Goal: Task Accomplishment & Management: Manage account settings

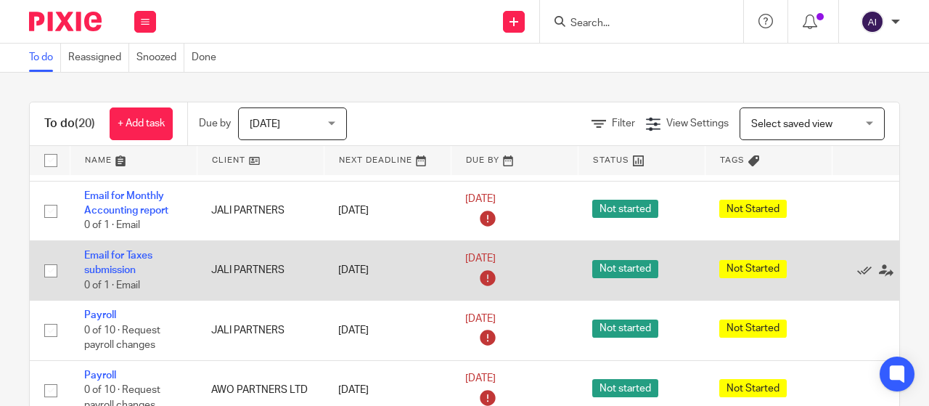
scroll to position [436, 0]
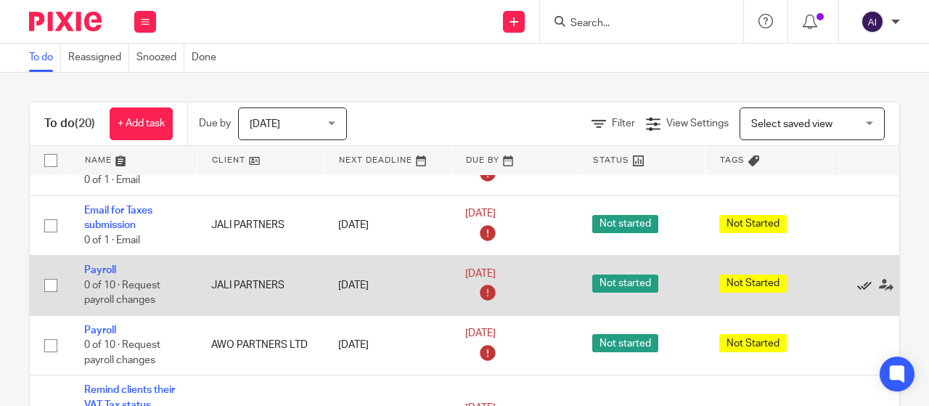
click at [862, 293] on icon at bounding box center [864, 285] width 15 height 15
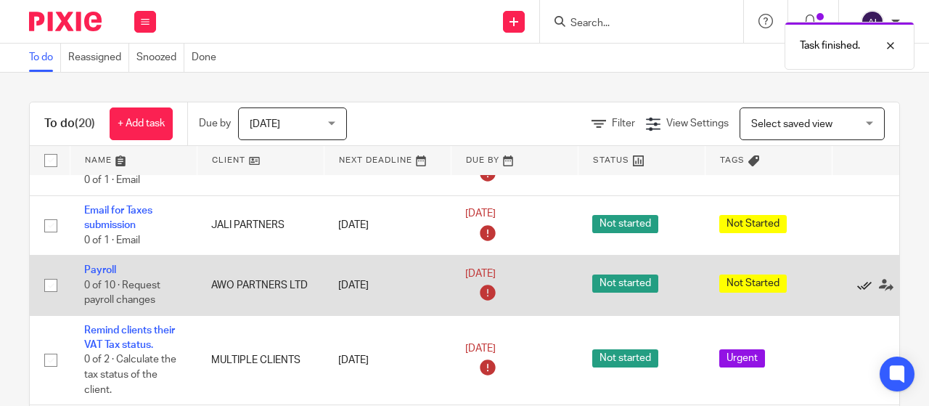
click at [862, 293] on icon at bounding box center [864, 285] width 15 height 15
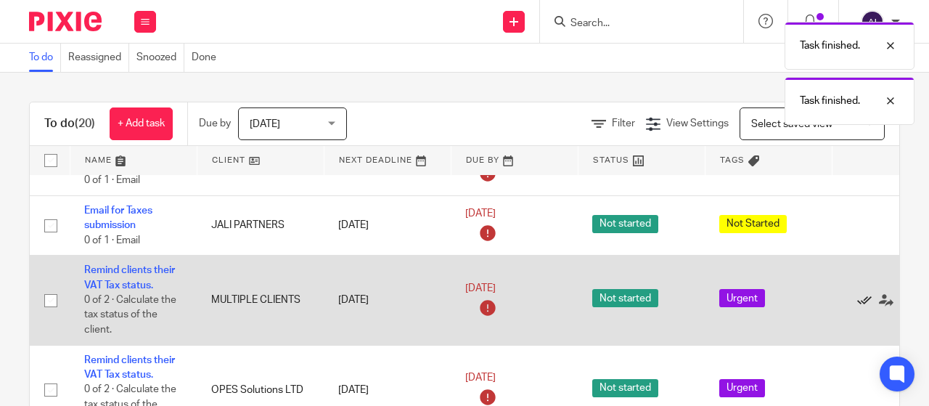
click at [862, 308] on icon at bounding box center [864, 300] width 15 height 15
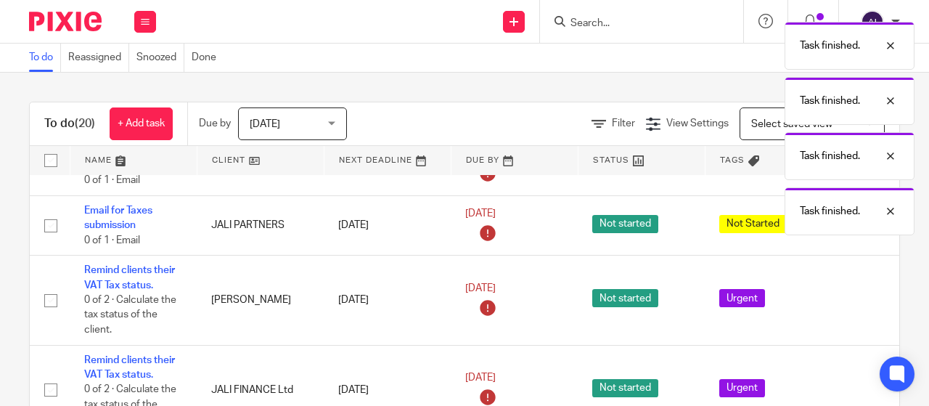
click at [862, 308] on icon at bounding box center [864, 300] width 15 height 15
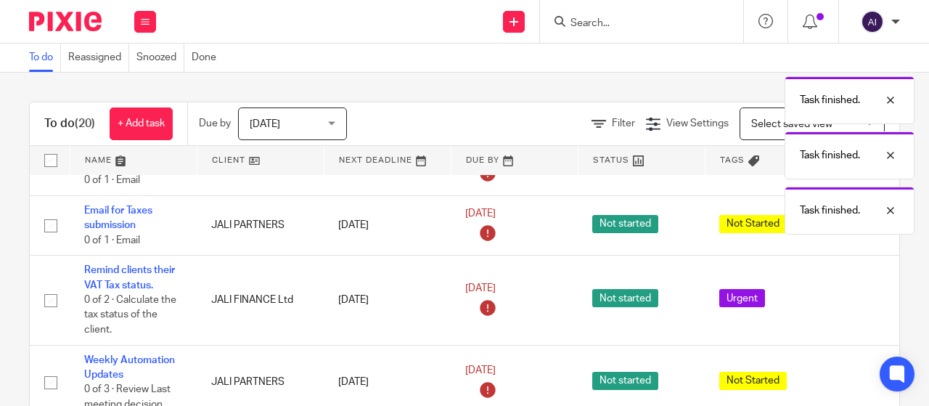
click at [862, 308] on icon at bounding box center [864, 300] width 15 height 15
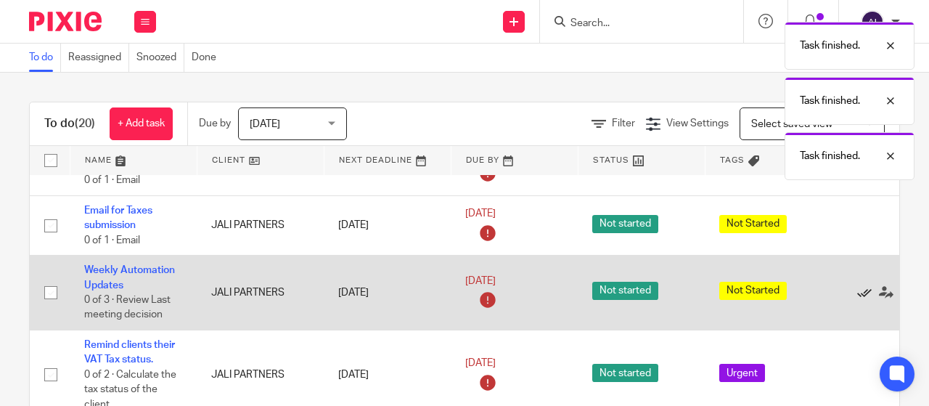
click at [862, 300] on icon at bounding box center [864, 292] width 15 height 15
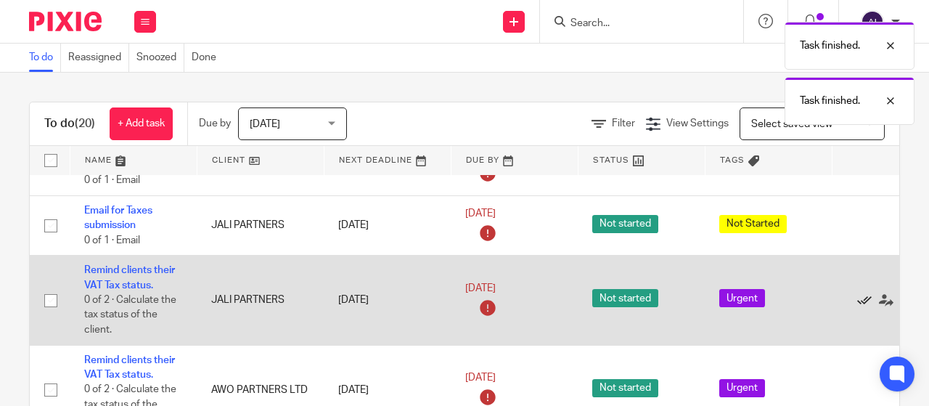
click at [861, 308] on icon at bounding box center [864, 300] width 15 height 15
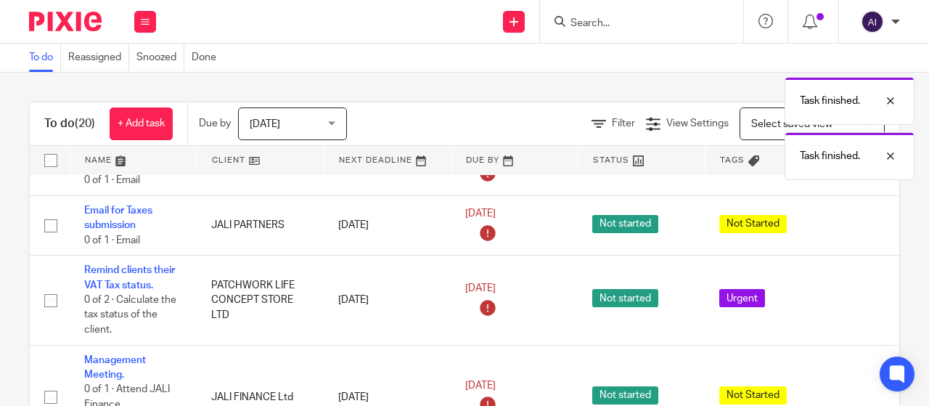
click at [861, 308] on icon at bounding box center [864, 300] width 15 height 15
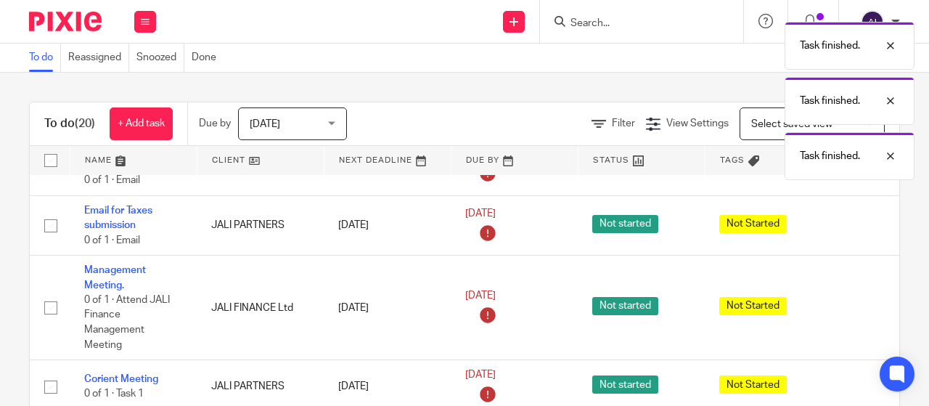
click at [861, 309] on div "Edit task Delete" at bounding box center [895, 308] width 98 height 36
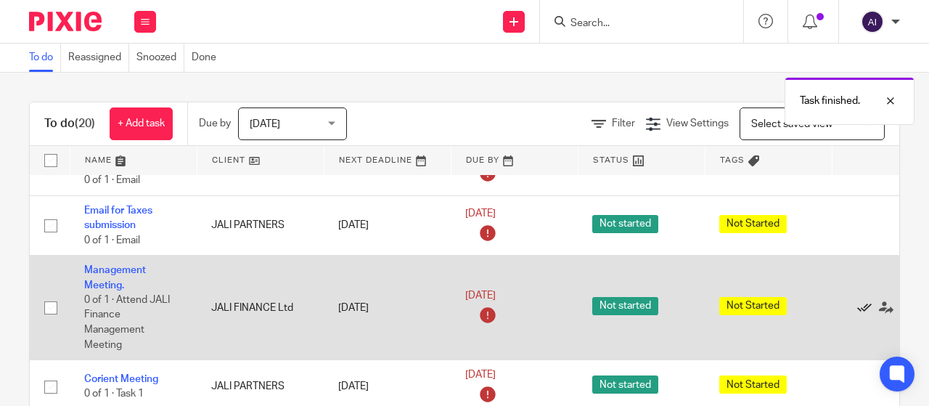
click at [860, 315] on icon at bounding box center [864, 308] width 15 height 15
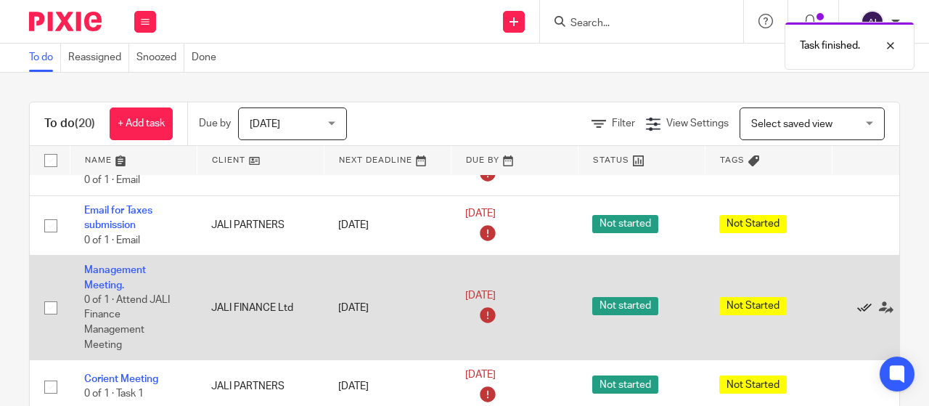
scroll to position [359, 0]
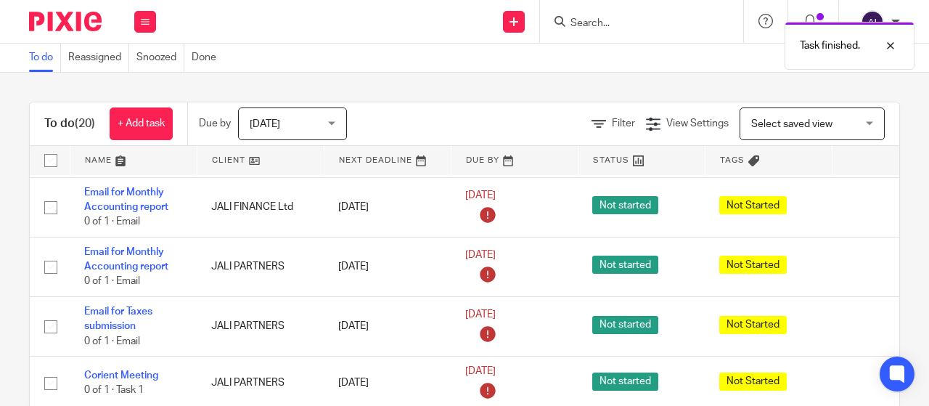
click at [860, 319] on icon at bounding box center [864, 326] width 15 height 15
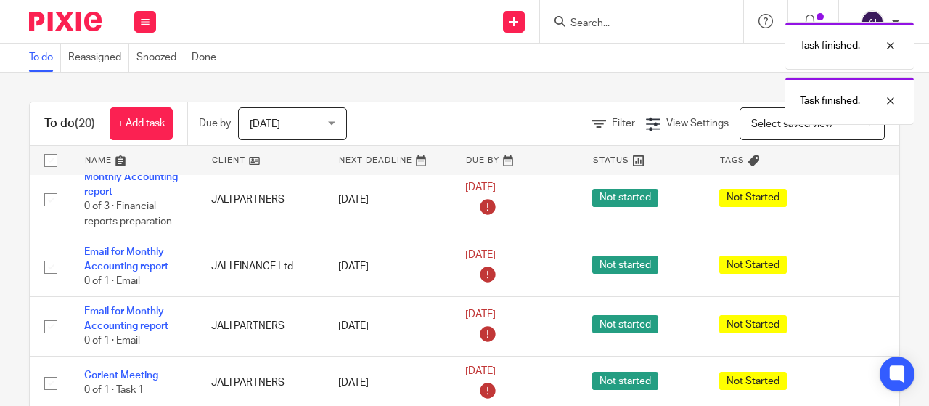
scroll to position [299, 0]
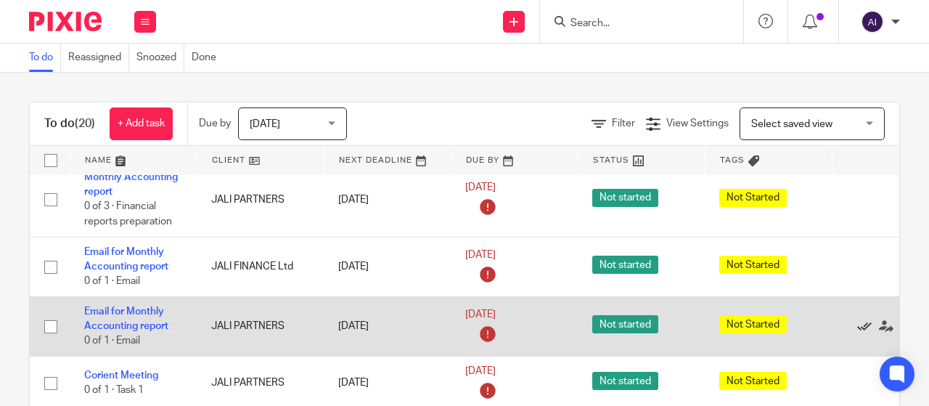
click at [860, 319] on icon at bounding box center [864, 326] width 15 height 15
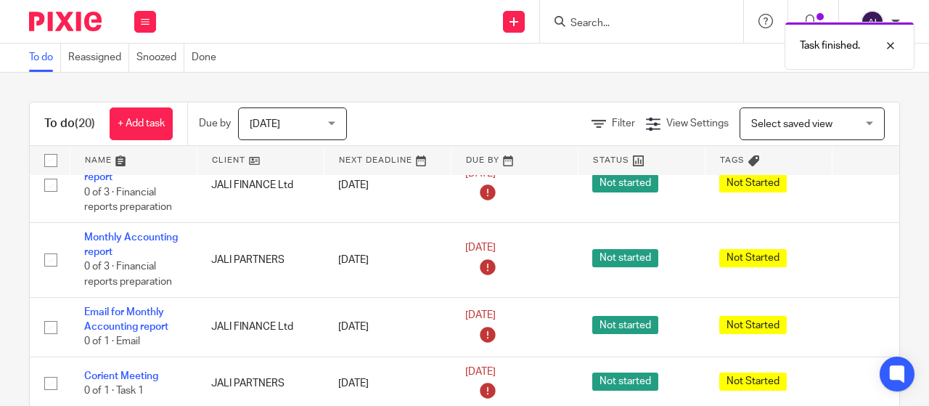
scroll to position [240, 0]
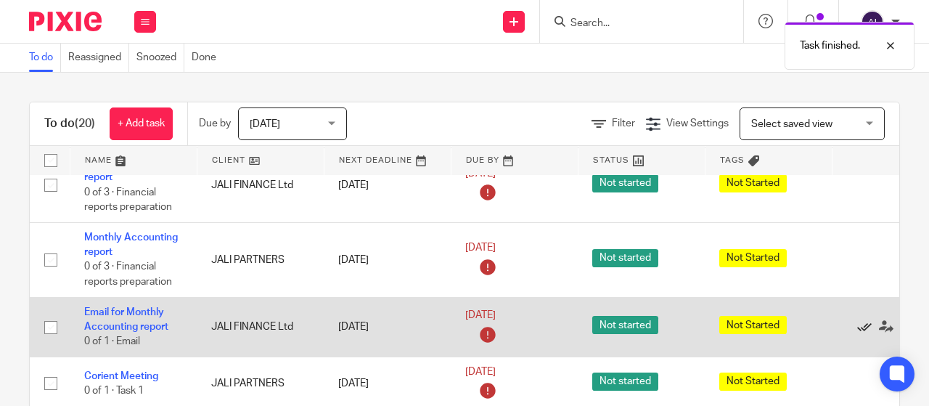
click at [860, 319] on icon at bounding box center [864, 326] width 15 height 15
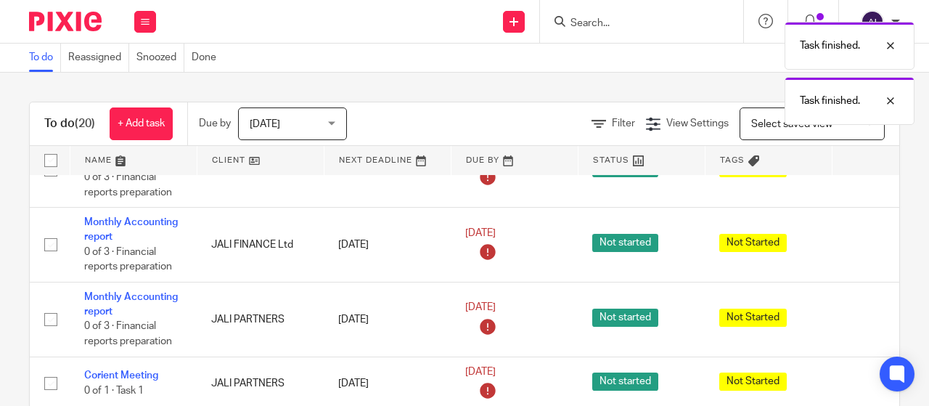
scroll to position [180, 0]
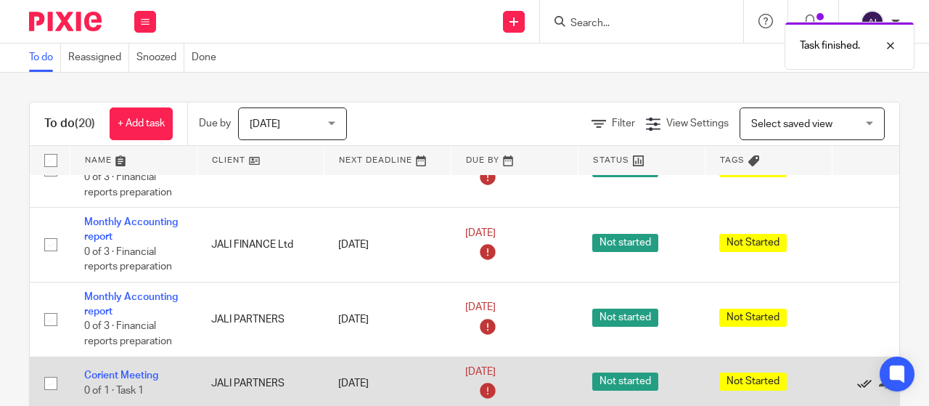
click at [860, 376] on icon at bounding box center [864, 383] width 15 height 15
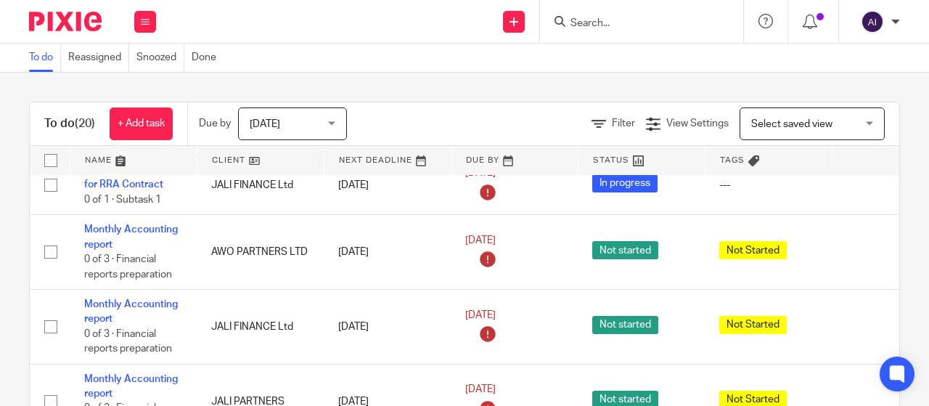
scroll to position [0, 0]
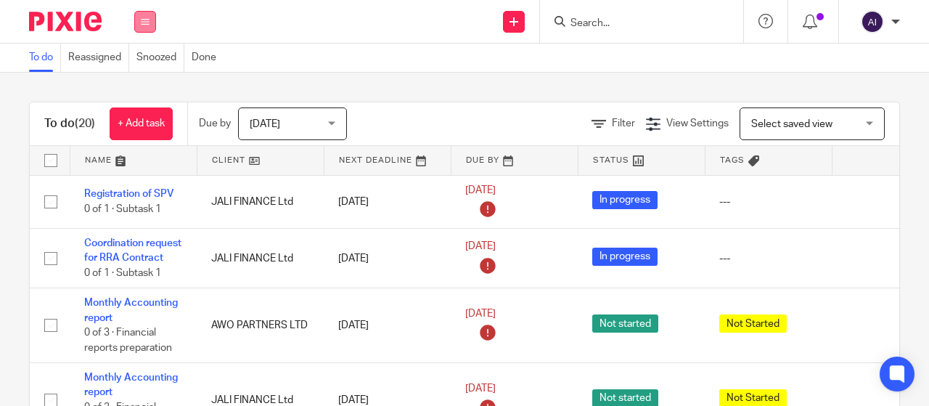
click at [138, 21] on button at bounding box center [145, 22] width 22 height 22
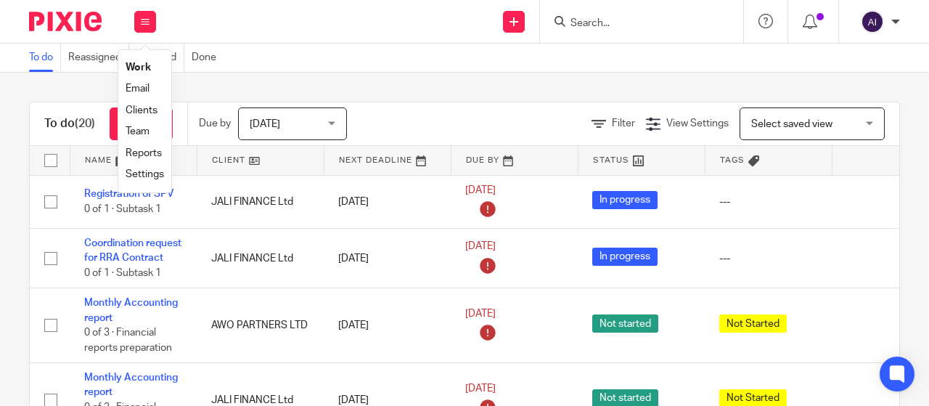
click at [141, 68] on link "Work" at bounding box center [138, 67] width 25 height 10
